Goal: Task Accomplishment & Management: Use online tool/utility

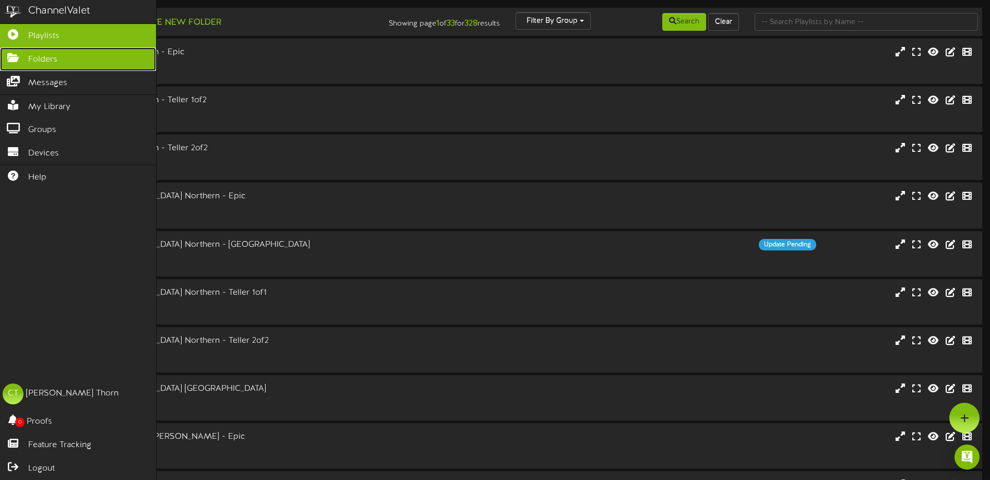
click at [13, 57] on icon at bounding box center [13, 57] width 26 height 8
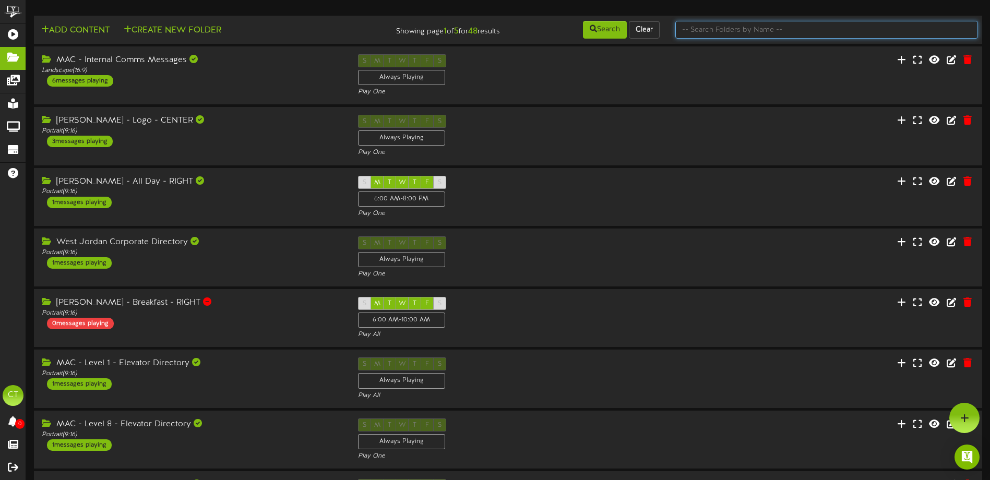
click at [707, 31] on input "text" at bounding box center [827, 30] width 303 height 18
type input "member appreciation"
click at [606, 28] on button "Search" at bounding box center [605, 30] width 44 height 18
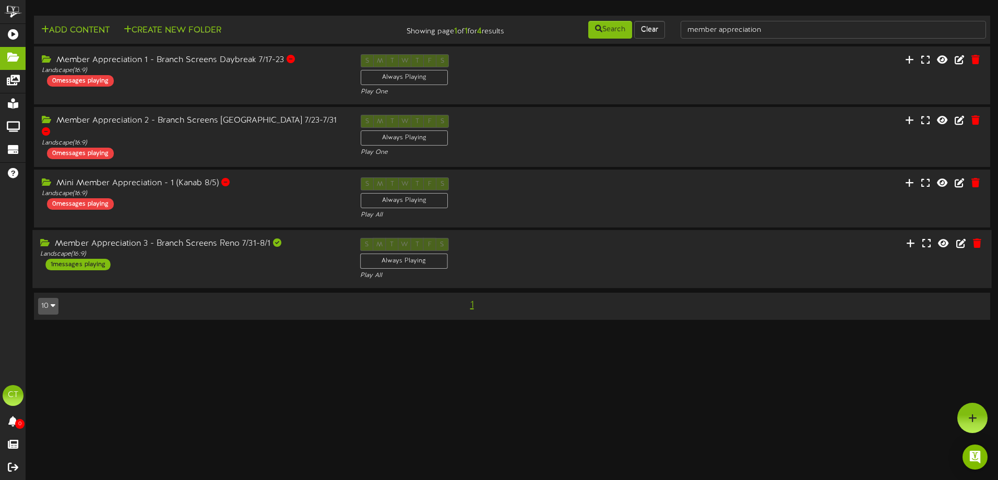
click at [112, 258] on div "Member Appreciation 3 - Branch Screens Reno 7/31-8/1 Landscape ( 16:9 ) 1 messa…" at bounding box center [191, 254] width 319 height 32
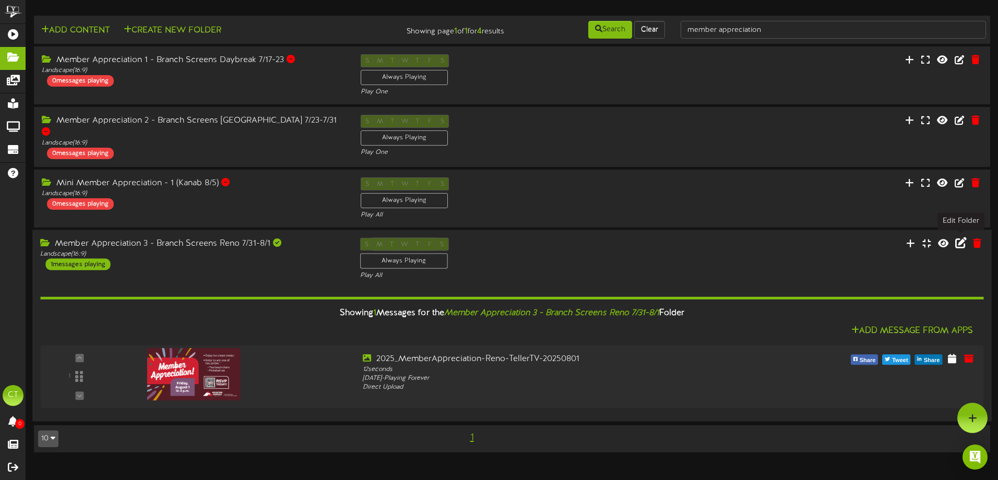
click at [961, 243] on icon at bounding box center [960, 243] width 11 height 11
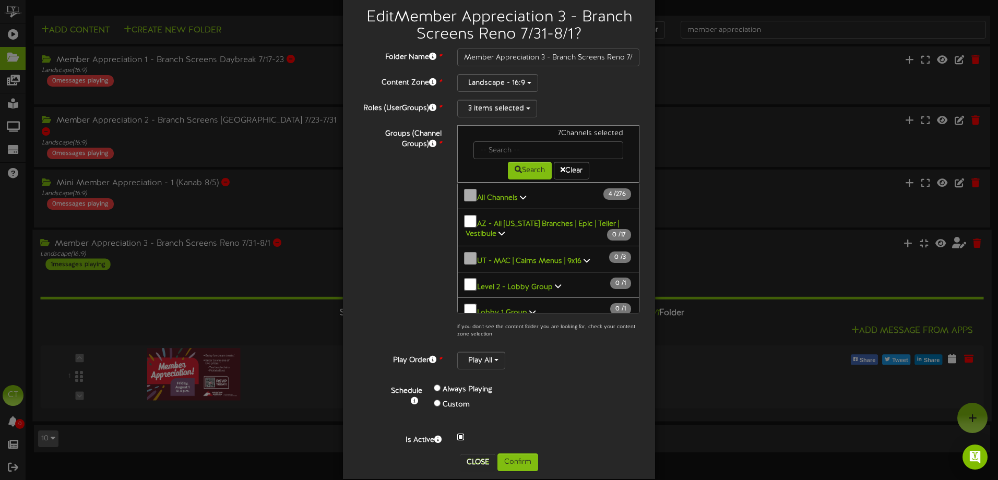
scroll to position [39, 0]
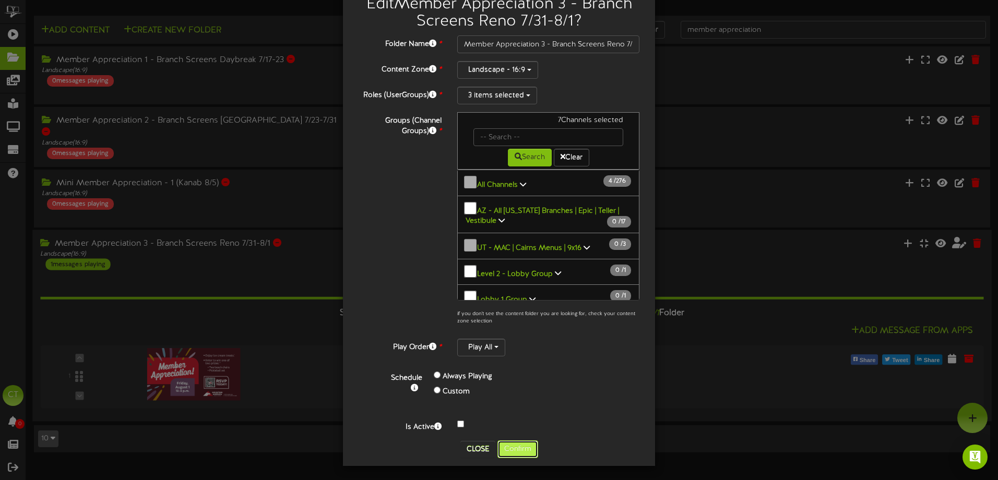
click at [522, 449] on button "Confirm" at bounding box center [518, 450] width 41 height 18
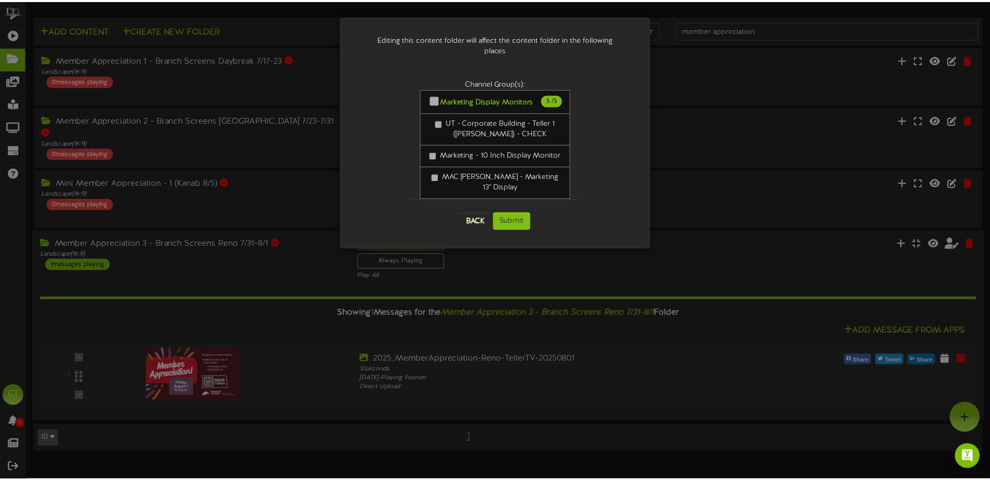
scroll to position [0, 0]
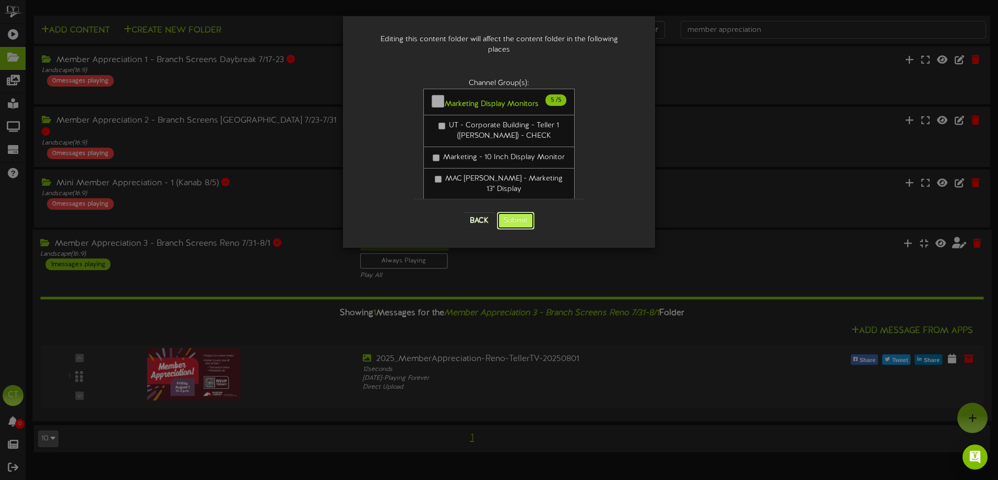
click at [522, 212] on button "Submit" at bounding box center [516, 221] width 38 height 18
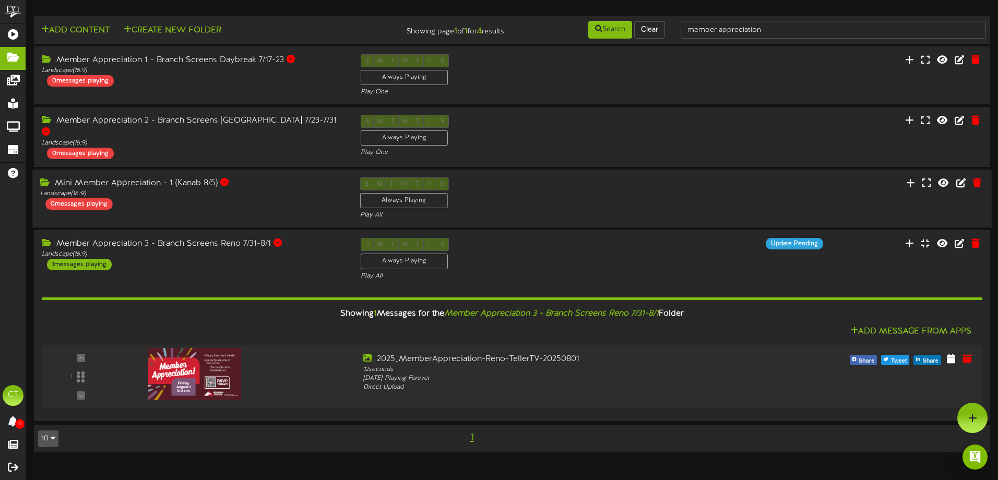
click at [278, 206] on div "Mini Member Appreciation - 1 (Kanab 8/5) Landscape ( 16:9 ) 0 messages playing" at bounding box center [191, 193] width 319 height 32
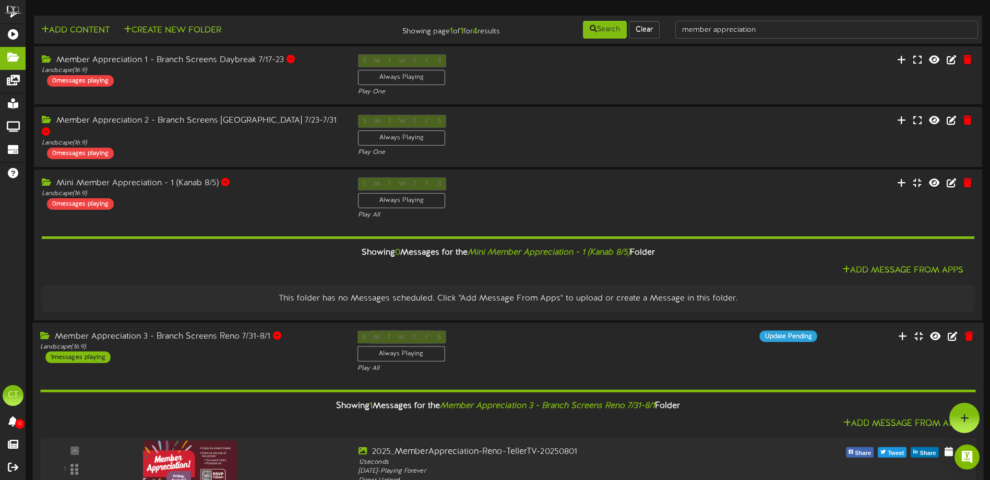
click at [299, 452] on div at bounding box center [232, 464] width 236 height 37
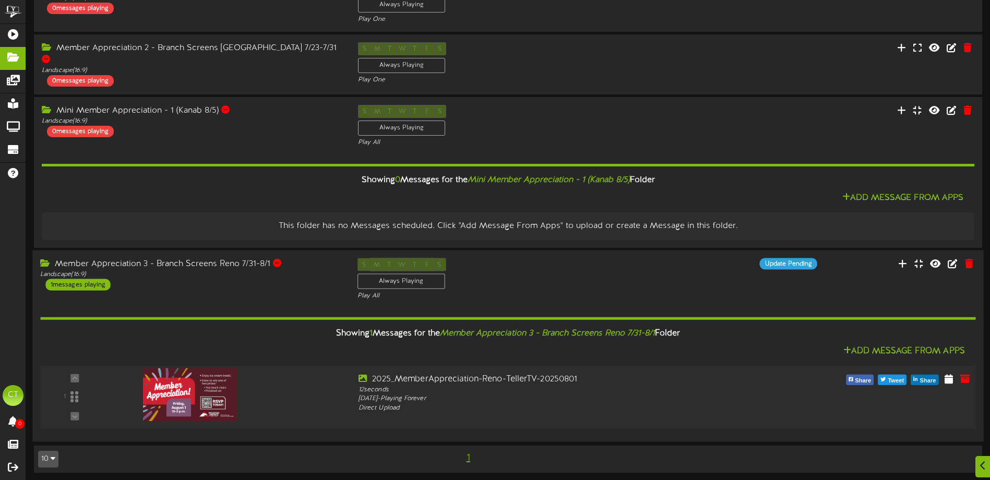
scroll to position [74, 0]
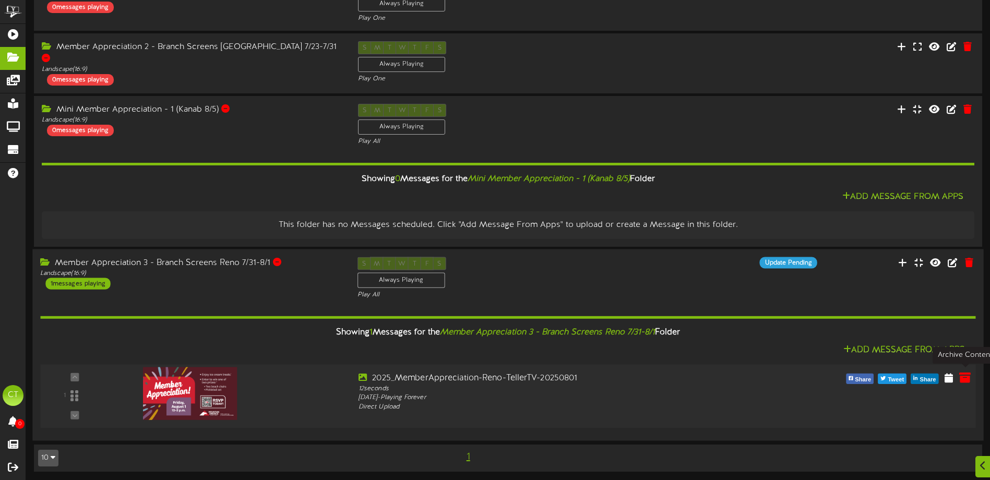
click at [962, 377] on icon at bounding box center [965, 377] width 11 height 11
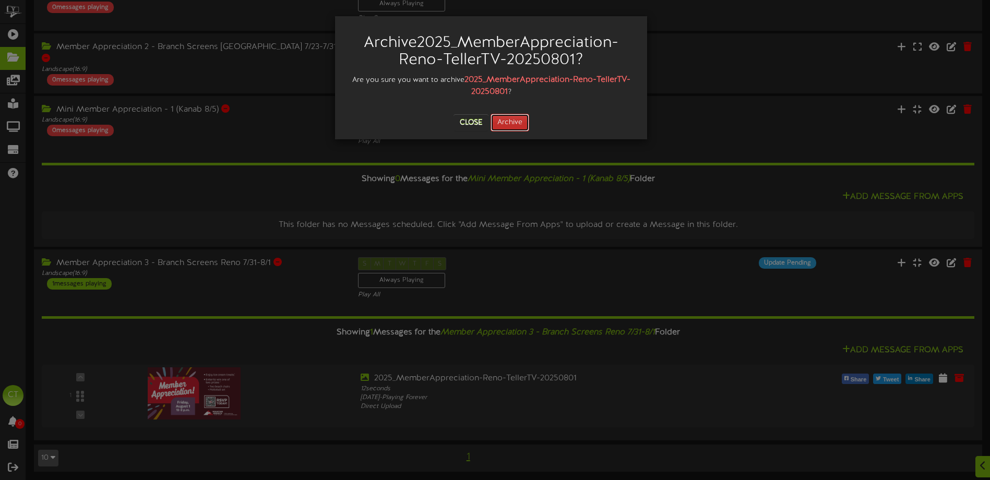
click at [511, 121] on button "Archive" at bounding box center [510, 123] width 39 height 18
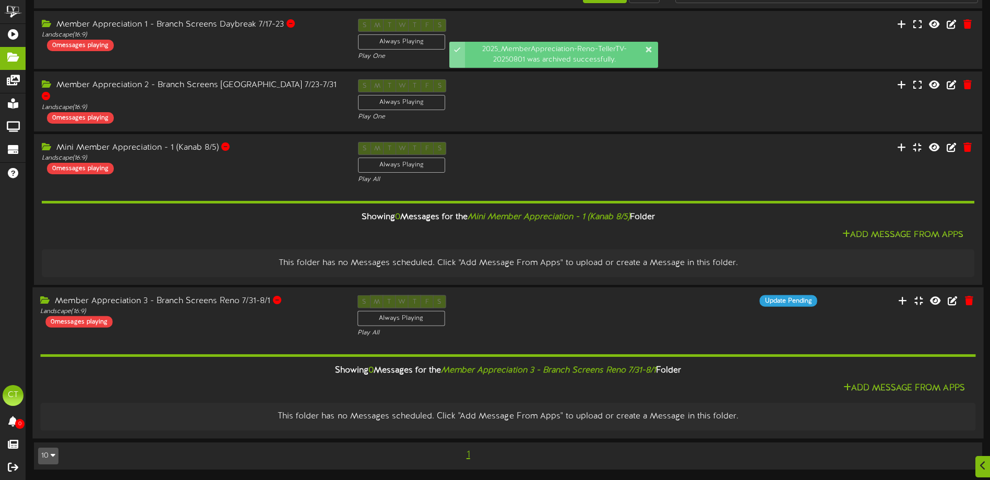
scroll to position [33, 0]
